Goal: Task Accomplishment & Management: Manage account settings

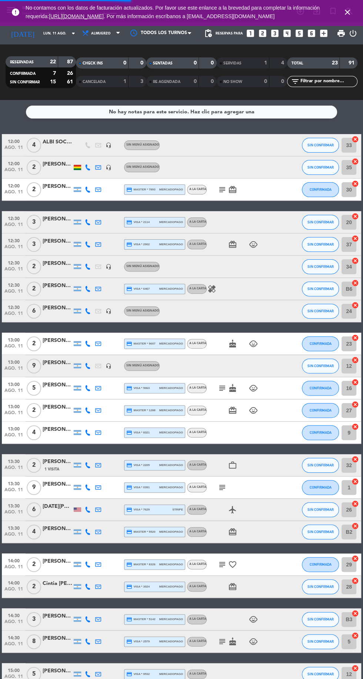
click at [344, 16] on icon "close" at bounding box center [347, 12] width 9 height 9
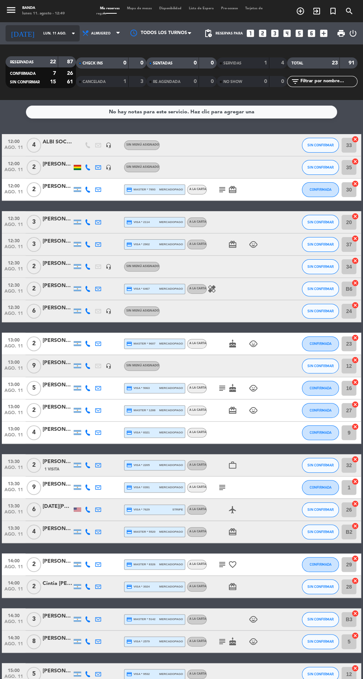
click at [40, 37] on input "lun. 11 ago." at bounding box center [63, 33] width 47 height 11
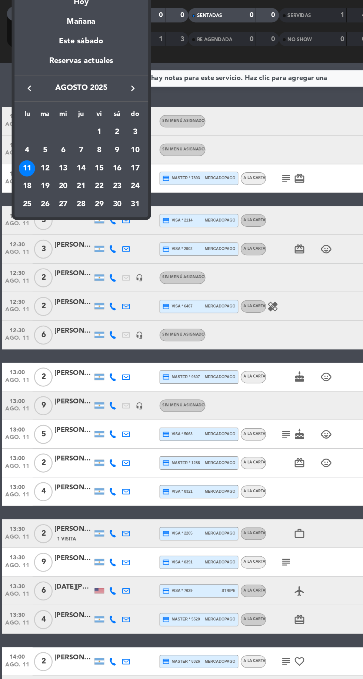
scroll to position [1, 0]
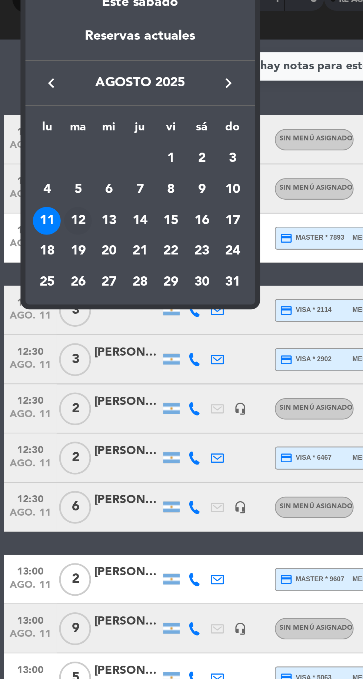
click at [33, 179] on div "12" at bounding box center [35, 182] width 13 height 13
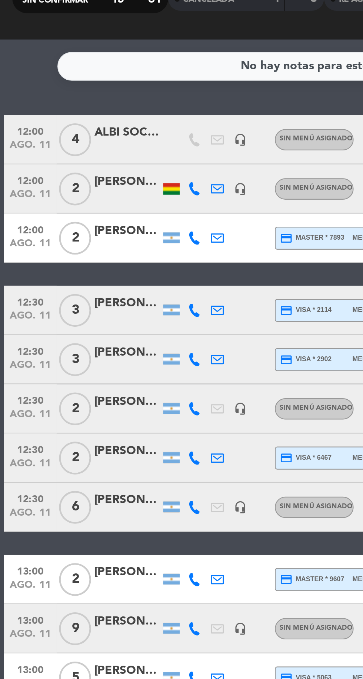
type input "[DATE] ago."
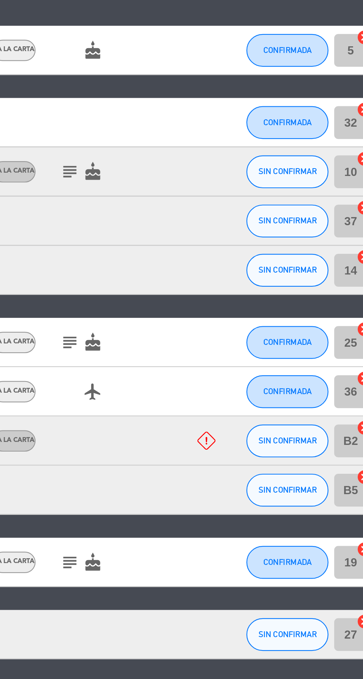
click at [287, 355] on icon at bounding box center [284, 357] width 8 height 8
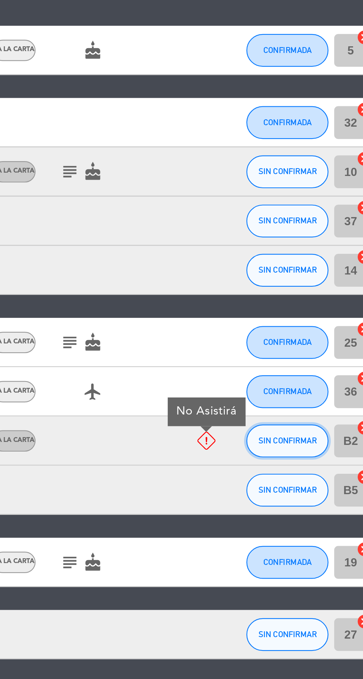
click at [318, 355] on span "SIN CONFIRMAR" at bounding box center [321, 357] width 26 height 4
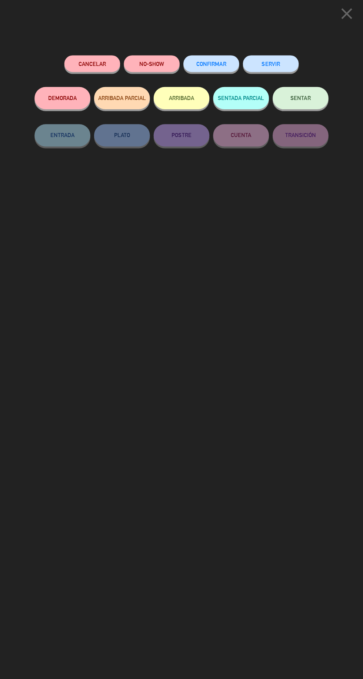
click at [86, 62] on button "Cancelar" at bounding box center [93, 65] width 56 height 17
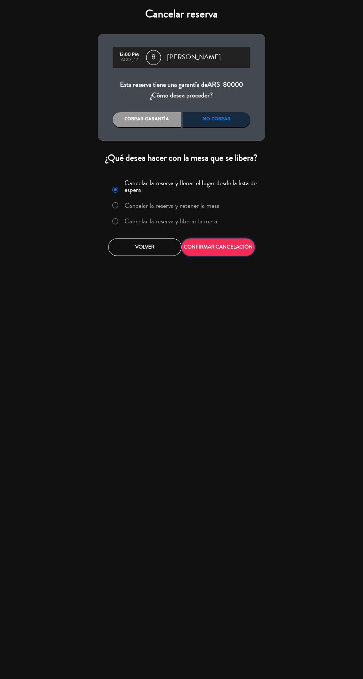
click at [223, 247] on button "CONFIRMAR CANCELACIÓN" at bounding box center [218, 247] width 73 height 17
